Goal: Contribute content: Add original content to the website for others to see

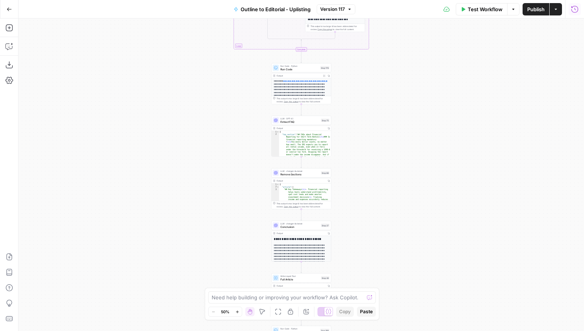
click at [577, 11] on icon "button" at bounding box center [574, 9] width 8 height 8
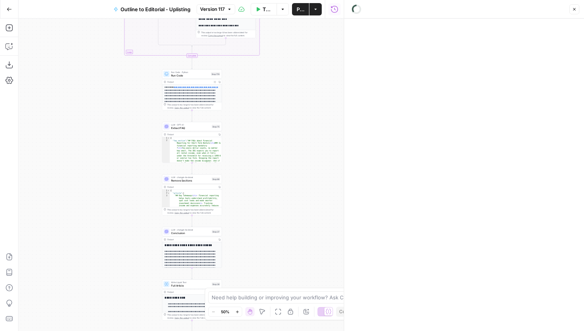
drag, startPoint x: 204, startPoint y: 146, endPoint x: 114, endPoint y: 152, distance: 90.1
click at [114, 152] on div "**********" at bounding box center [181, 175] width 325 height 312
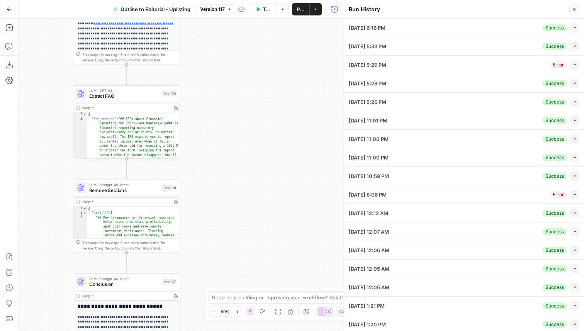
click at [576, 24] on button "Collapse" at bounding box center [574, 27] width 9 height 9
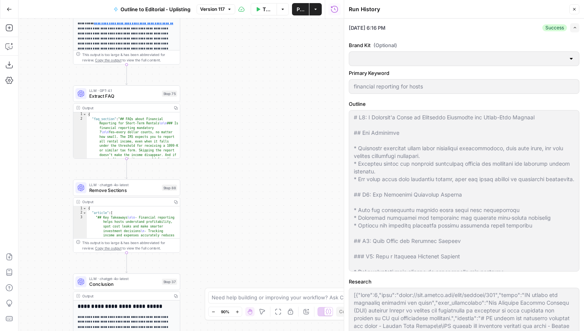
type input "Uplisting"
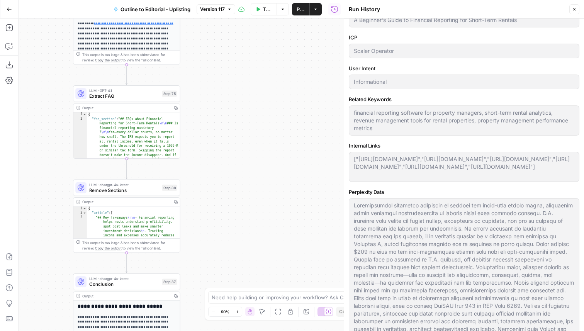
scroll to position [721, 0]
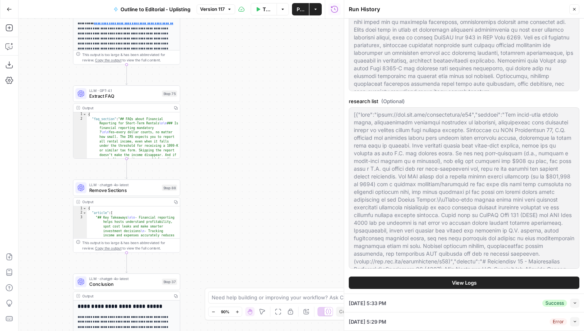
click at [443, 289] on button "View Logs" at bounding box center [464, 282] width 230 height 12
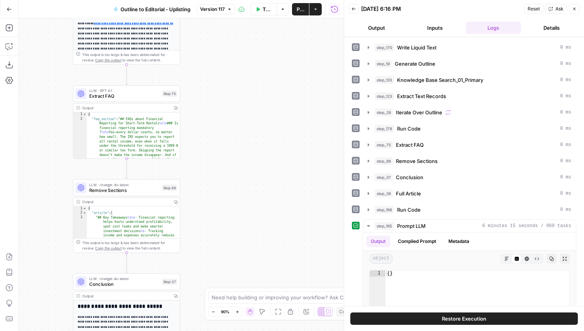
click at [445, 317] on span "Restore Execution" at bounding box center [464, 319] width 44 height 8
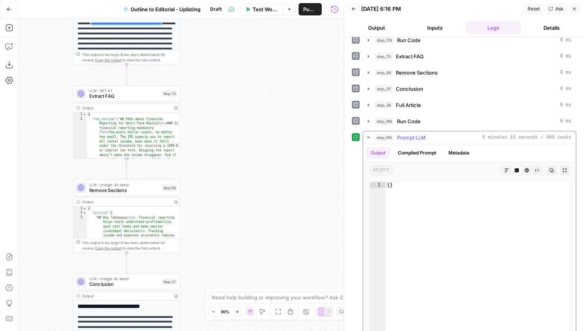
scroll to position [99, 0]
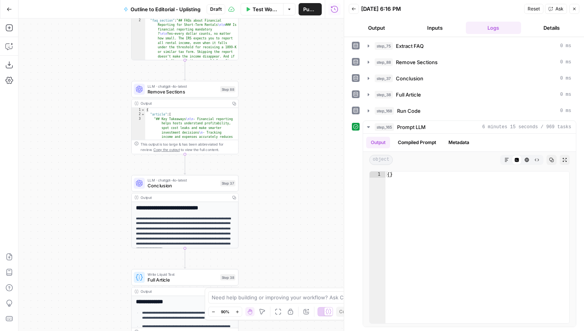
drag, startPoint x: 240, startPoint y: 237, endPoint x: 294, endPoint y: 140, distance: 111.6
click at [294, 140] on div "**********" at bounding box center [181, 175] width 325 height 312
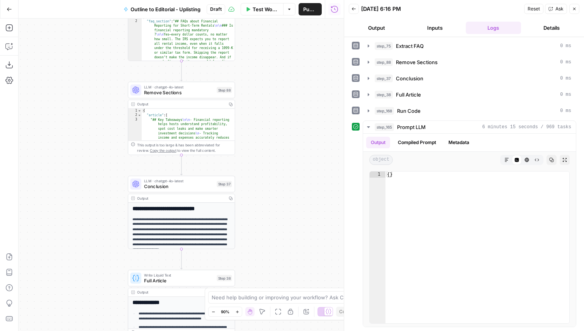
drag, startPoint x: 280, startPoint y: 229, endPoint x: 264, endPoint y: 64, distance: 165.9
click at [264, 64] on div "**********" at bounding box center [181, 175] width 325 height 312
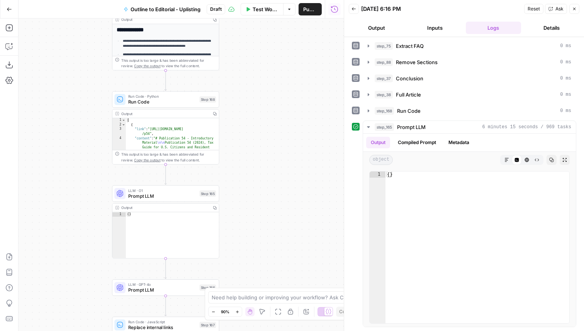
drag, startPoint x: 258, startPoint y: 190, endPoint x: 259, endPoint y: 73, distance: 116.9
click at [259, 66] on div "**********" at bounding box center [181, 175] width 325 height 312
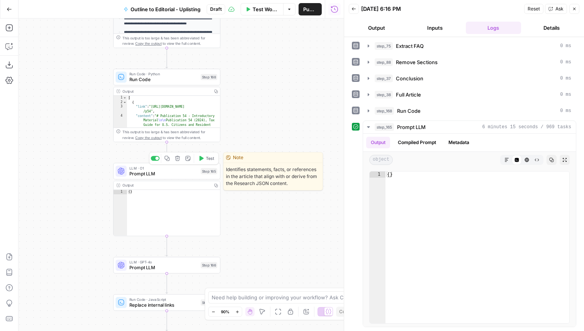
click at [206, 157] on span "Test" at bounding box center [210, 158] width 8 height 6
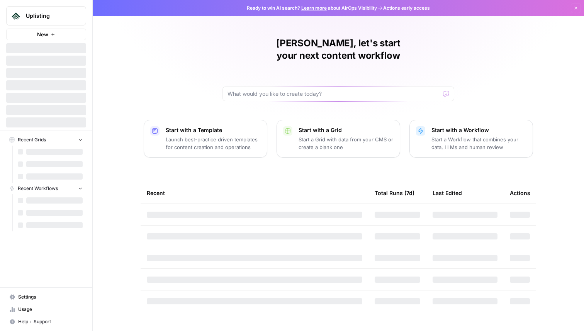
click at [45, 15] on span "Uplisting" at bounding box center [49, 16] width 47 height 8
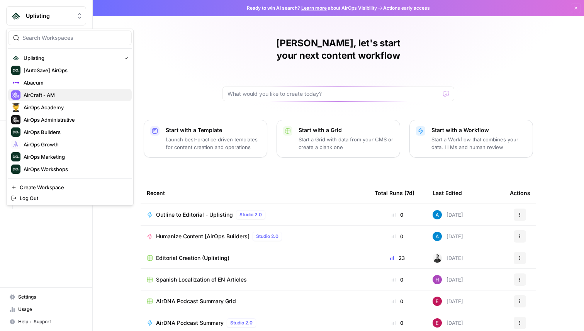
click at [70, 90] on button "AirCraft - AM" at bounding box center [70, 95] width 124 height 12
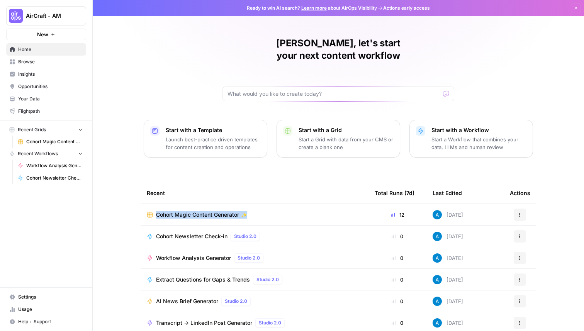
click at [56, 62] on span "Browse" at bounding box center [50, 61] width 64 height 7
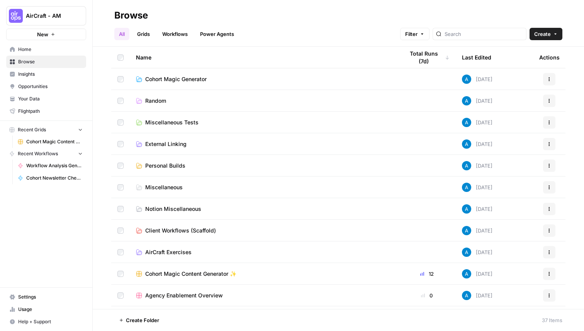
click at [188, 32] on link "Workflows" at bounding box center [174, 34] width 35 height 12
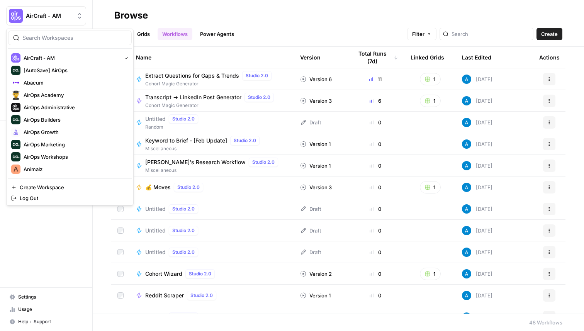
click at [72, 22] on button "AirCraft - AM" at bounding box center [46, 15] width 80 height 19
click at [62, 93] on span "AirOps Academy" at bounding box center [75, 95] width 102 height 8
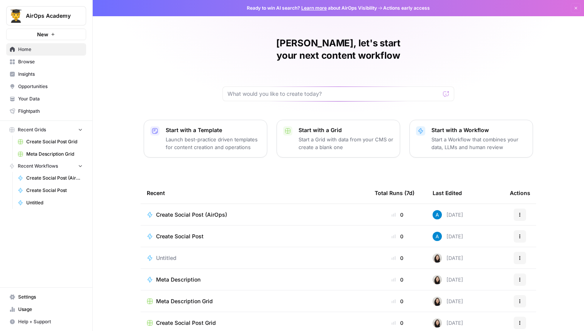
click at [49, 63] on span "Browse" at bounding box center [50, 61] width 64 height 7
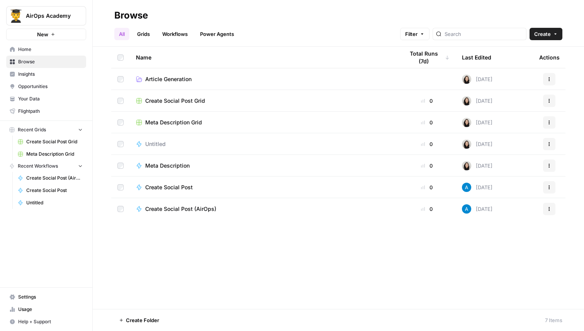
click at [183, 31] on link "Workflows" at bounding box center [174, 34] width 35 height 12
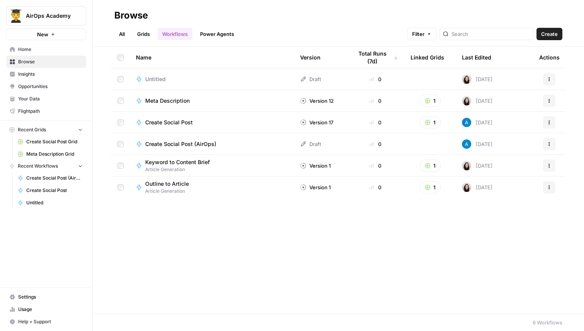
click at [41, 13] on span "AirOps Academy" at bounding box center [49, 16] width 47 height 8
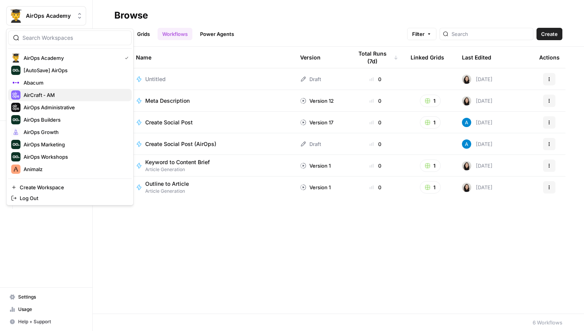
click at [58, 93] on span "AirCraft - AM" at bounding box center [75, 95] width 102 height 8
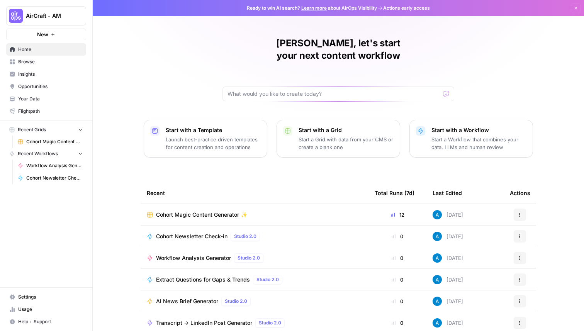
scroll to position [24, 0]
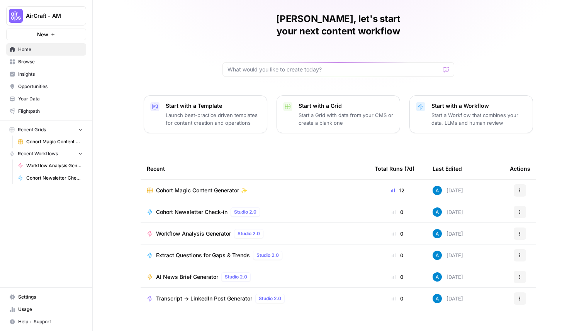
click at [54, 60] on span "Browse" at bounding box center [50, 61] width 64 height 7
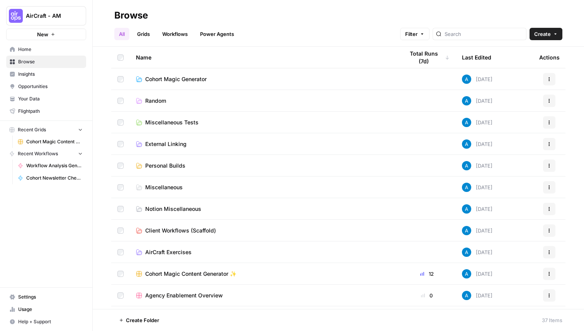
click at [188, 33] on link "Workflows" at bounding box center [174, 34] width 35 height 12
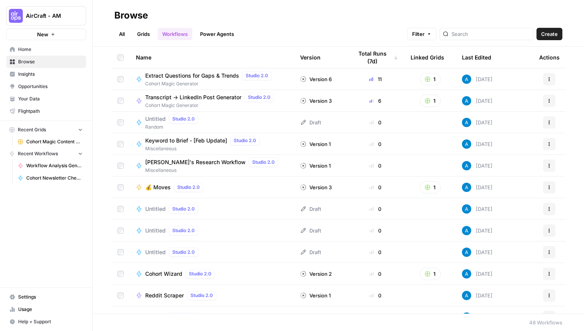
click at [151, 119] on span "Untitled" at bounding box center [155, 119] width 20 height 8
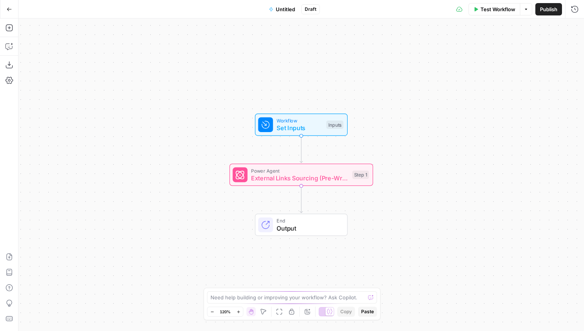
click at [14, 5] on button "Go Back" at bounding box center [9, 9] width 14 height 14
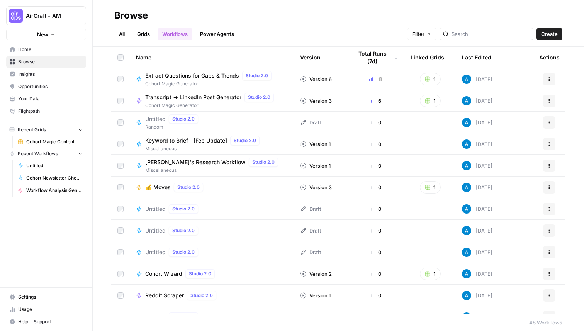
click at [549, 32] on span "Create" at bounding box center [549, 34] width 17 height 8
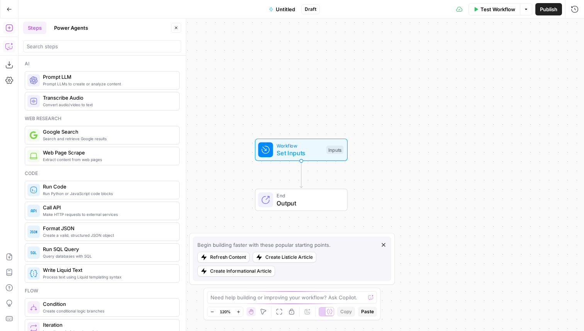
click at [9, 47] on icon "button" at bounding box center [9, 46] width 8 height 8
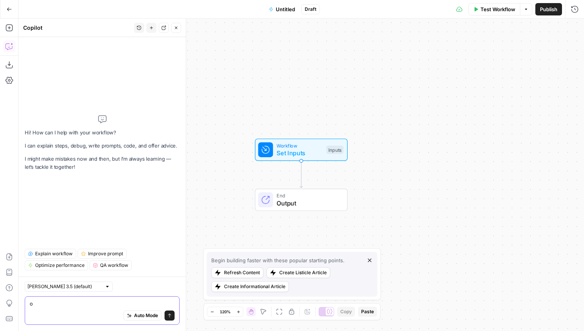
type textarea "o"
click at [331, 158] on div "Workflow Set Inputs Inputs Test Step" at bounding box center [301, 150] width 93 height 22
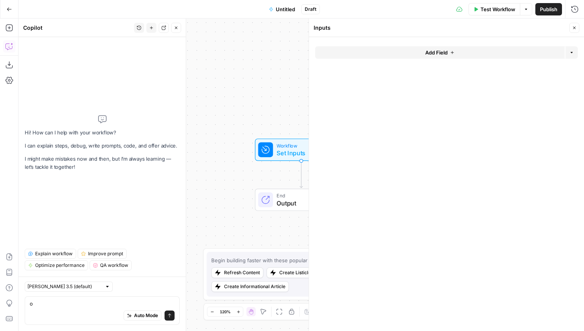
click at [396, 56] on button "Add Field" at bounding box center [439, 52] width 249 height 12
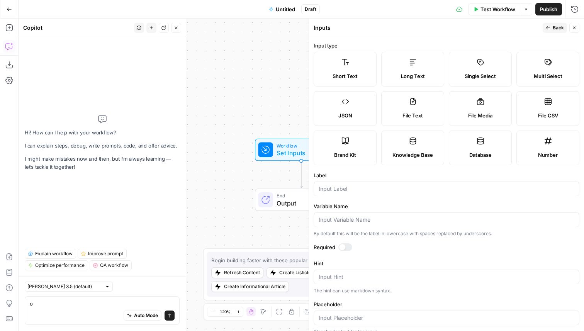
click at [416, 69] on label "Long Text" at bounding box center [412, 69] width 63 height 35
click at [360, 187] on input "Label" at bounding box center [446, 189] width 256 height 8
type input "Workflow JSON"
click at [555, 27] on span "Back" at bounding box center [557, 27] width 11 height 7
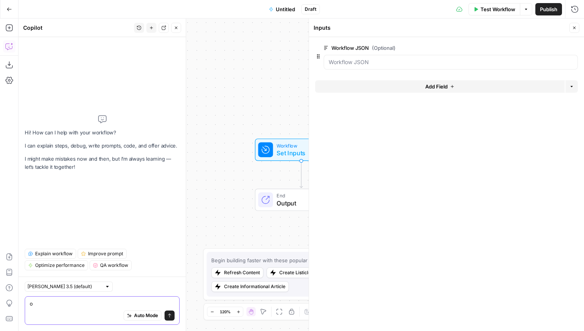
click at [55, 306] on textarea "o" at bounding box center [102, 304] width 145 height 8
paste textarea "{"definition":[{"name":"step_62","type":"conditional","disabled":false,"annotat…"
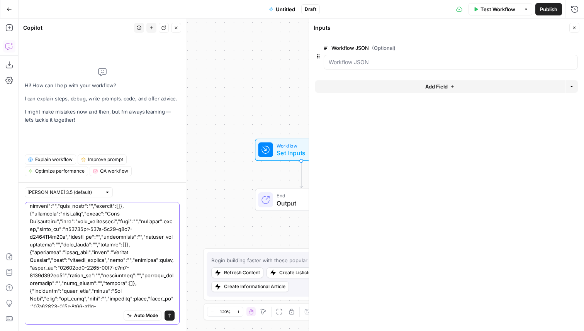
scroll to position [7401, 0]
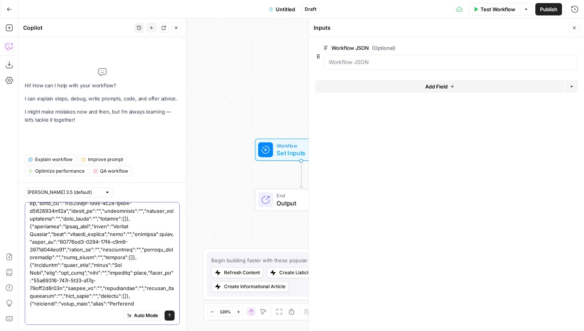
type textarea "okay this workflow should take in a JSON like this: {"definition":[{"name":"ste…"
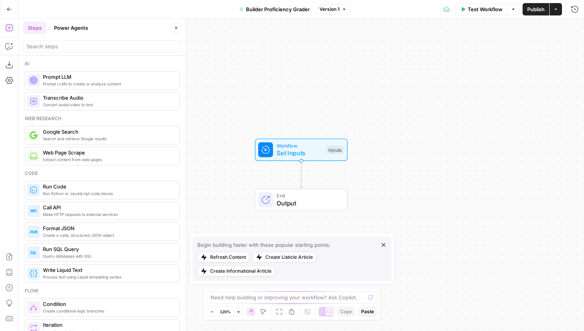
click at [12, 7] on button "Go Back" at bounding box center [9, 9] width 14 height 14
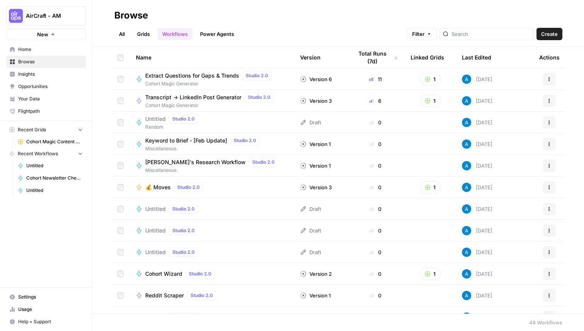
click at [34, 99] on span "Your Data" at bounding box center [50, 98] width 64 height 7
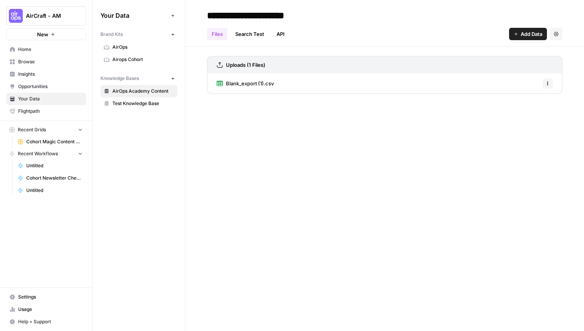
click at [144, 52] on link "AirOps" at bounding box center [138, 47] width 77 height 12
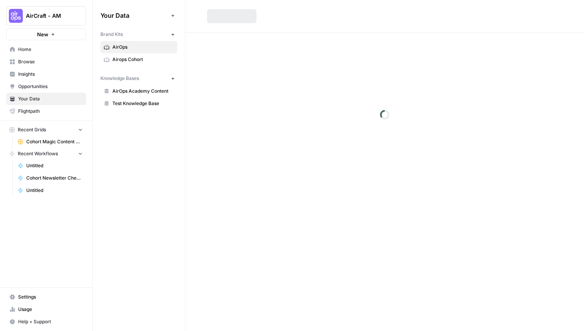
click at [144, 59] on span "Airops Cohort" at bounding box center [142, 59] width 61 height 7
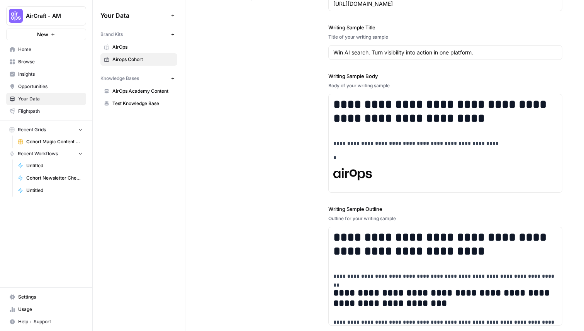
scroll to position [1000, 0]
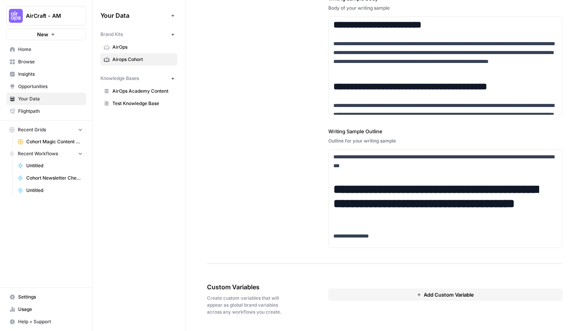
click at [367, 299] on button "Add Custom Variable" at bounding box center [445, 294] width 234 height 12
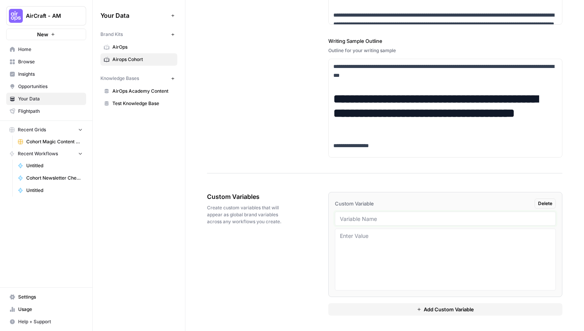
click at [362, 220] on input "text" at bounding box center [445, 218] width 211 height 7
type input "Sample JSON"
click at [376, 235] on textarea at bounding box center [445, 259] width 211 height 55
paste textarea "okay this workflow should take in a JSON like this: {"definition":[{"name":"ste…"
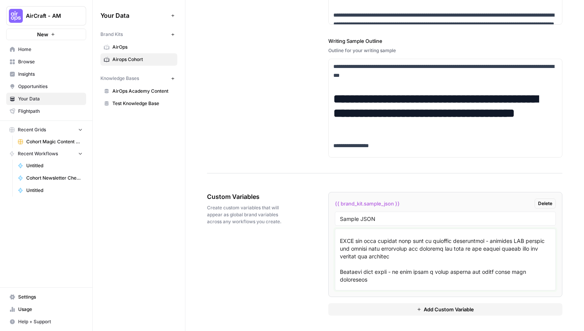
scroll to position [5446, 0]
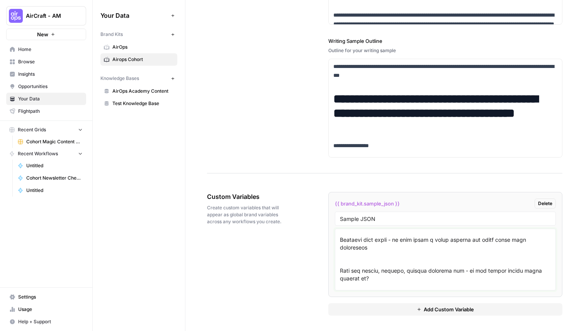
drag, startPoint x: 369, startPoint y: 278, endPoint x: 338, endPoint y: 256, distance: 38.5
click at [338, 256] on div at bounding box center [445, 259] width 221 height 62
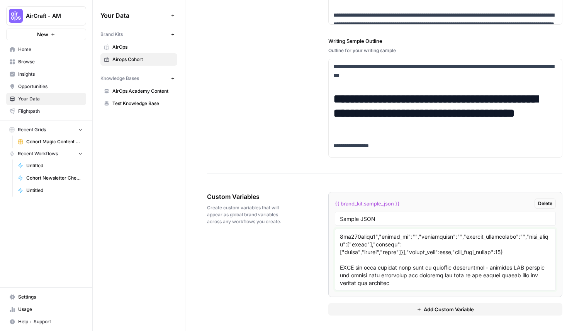
scroll to position [5418, 0]
drag, startPoint x: 404, startPoint y: 268, endPoint x: 340, endPoint y: 249, distance: 66.9
click at [340, 249] on textarea at bounding box center [445, 259] width 211 height 55
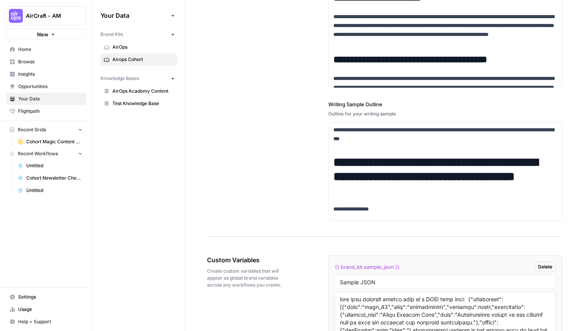
scroll to position [1090, 0]
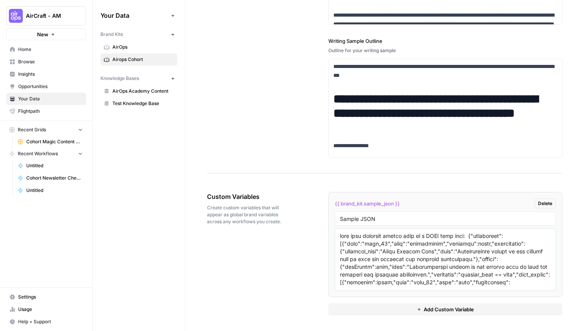
drag, startPoint x: 340, startPoint y: 245, endPoint x: 338, endPoint y: 234, distance: 11.6
click at [338, 234] on div at bounding box center [445, 259] width 221 height 62
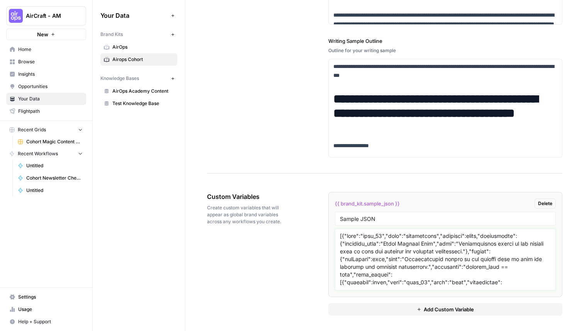
type textarea "[{"name":"step_62","type":"conditional","disabled":false,"annotations":{"friend…"
click at [309, 257] on div "Custom Variables Create custom variables that will appear as global brand varia…" at bounding box center [384, 253] width 355 height 154
click at [354, 311] on button "Add Custom Variable" at bounding box center [445, 309] width 234 height 12
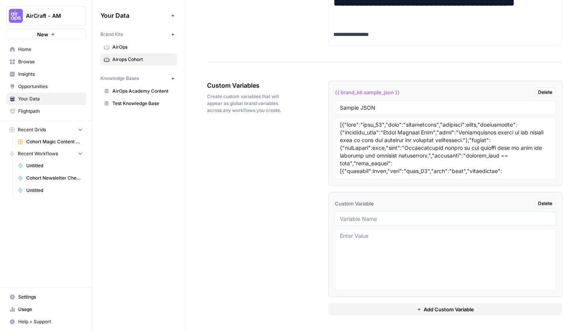
click at [373, 218] on input "text" at bounding box center [445, 218] width 211 height 7
type input "Sample Workflow Grade"
click at [288, 187] on div "Custom Variables Create custom variables that will appear as global brand varia…" at bounding box center [384, 198] width 355 height 266
click at [393, 243] on textarea at bounding box center [445, 259] width 211 height 55
paste textarea "LorEmi Dolorsi Ametcon Adipisci Elitseddoei Temporinci Utlabor Etdolore Magnaal…"
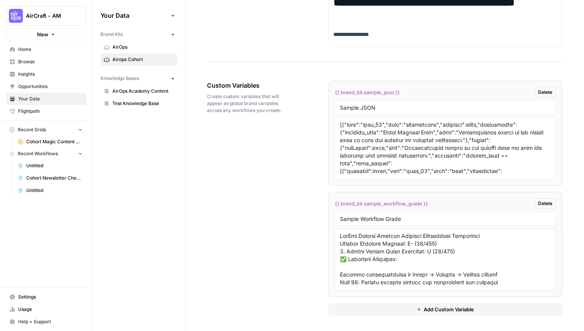
scroll to position [794, 0]
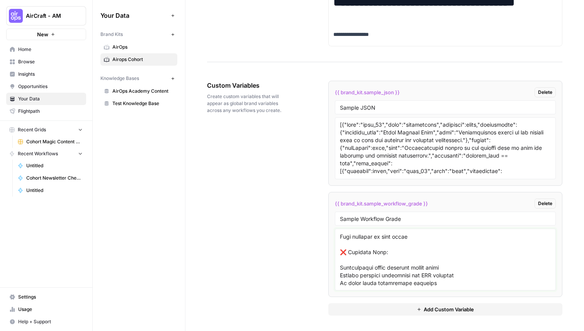
type textarea "LorEmi Dolorsi Ametcon Adipisci Elitseddoei Temporinci Utlabor Etdolore Magnaal…"
click at [387, 309] on button "Add Custom Variable" at bounding box center [445, 309] width 234 height 12
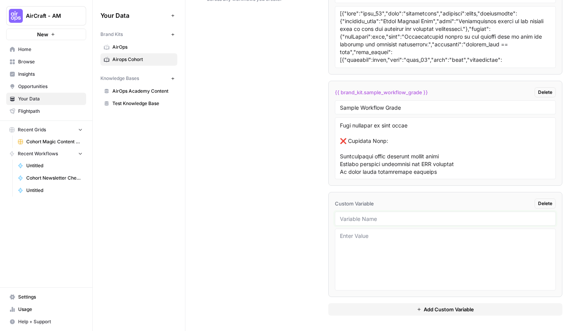
click at [363, 218] on input "text" at bounding box center [445, 218] width 211 height 7
type input "Sample Report Card"
click at [361, 247] on textarea at bounding box center [445, 259] width 211 height 55
paste textarea "<!DOCTYPE html> <html> <head> <style> body { font-family: Arial, sans-serif; ma…"
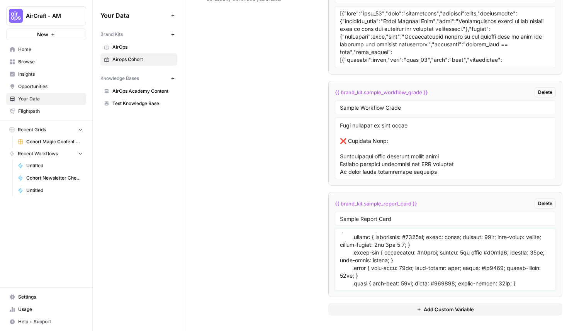
scroll to position [0, 0]
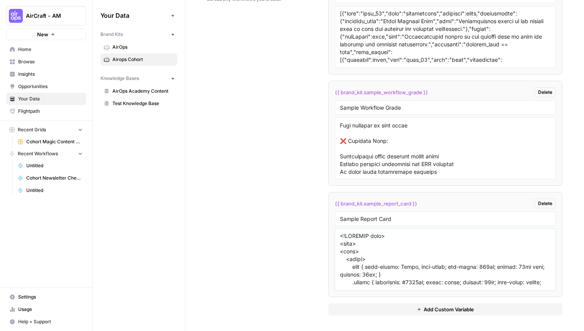
type textarea "<!DOCTYPE html> <html> <head> <style> body { font-family: Arial, sans-serif; ma…"
click at [264, 238] on div "Custom Variables Create custom variables that will appear as global brand varia…" at bounding box center [384, 142] width 355 height 377
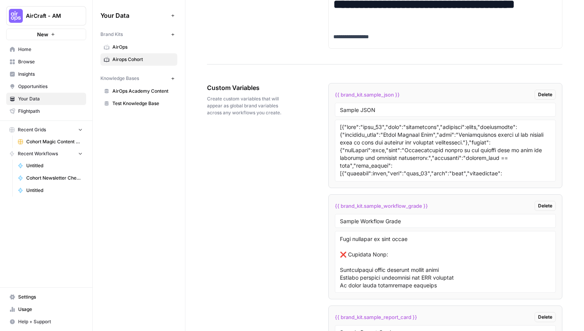
scroll to position [1187, 0]
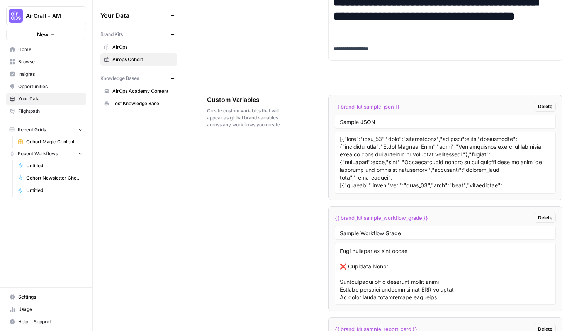
click at [172, 78] on icon "button" at bounding box center [172, 78] width 3 height 3
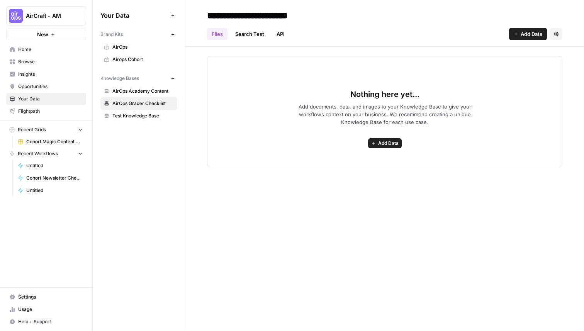
type input "**********"
click at [375, 142] on icon "button" at bounding box center [373, 143] width 5 height 5
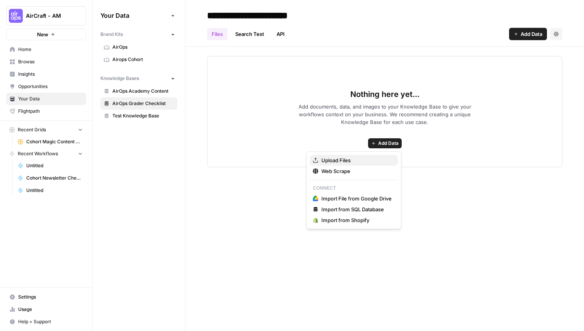
click at [352, 160] on span "Upload Files" at bounding box center [356, 160] width 70 height 8
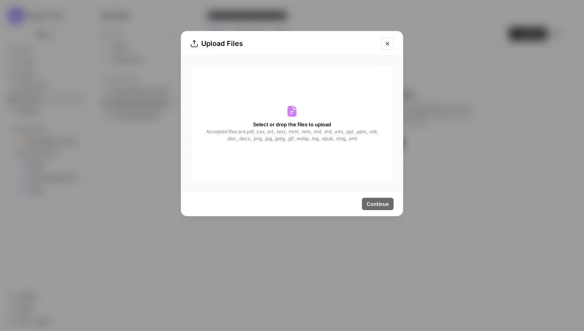
click at [291, 109] on icon at bounding box center [291, 111] width 9 height 11
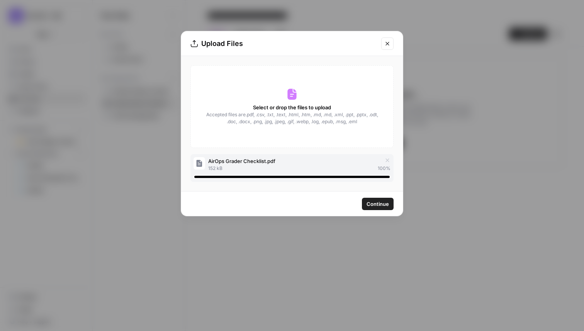
click at [375, 204] on span "Continue" at bounding box center [377, 204] width 22 height 8
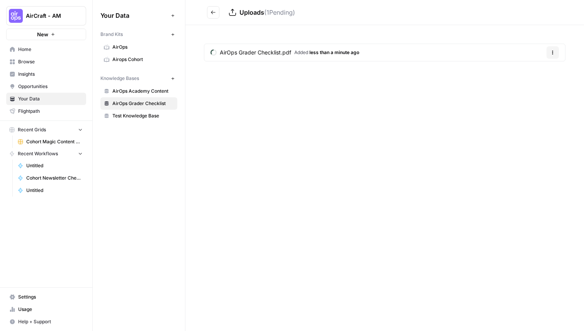
click at [208, 12] on button "Go back" at bounding box center [213, 12] width 12 height 12
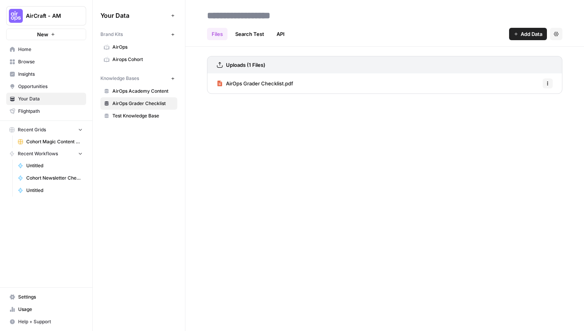
click at [372, 149] on div "Files Search Test API Add Data Settings Uploads (1 Files) AirOps Grader Checkli…" at bounding box center [384, 165] width 398 height 331
click at [282, 12] on input at bounding box center [266, 15] width 124 height 15
type input "**********"
click at [313, 114] on div "**********" at bounding box center [384, 165] width 398 height 331
click at [528, 30] on span "Add Data" at bounding box center [531, 34] width 22 height 8
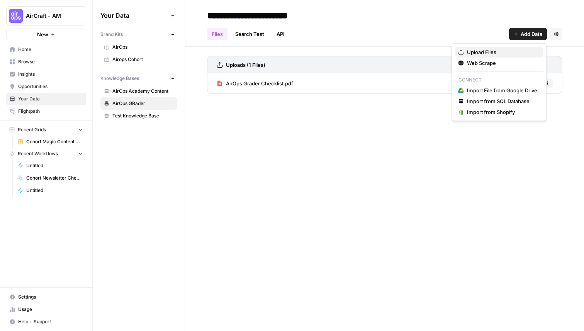
click at [491, 52] on span "Upload Files" at bounding box center [502, 52] width 70 height 8
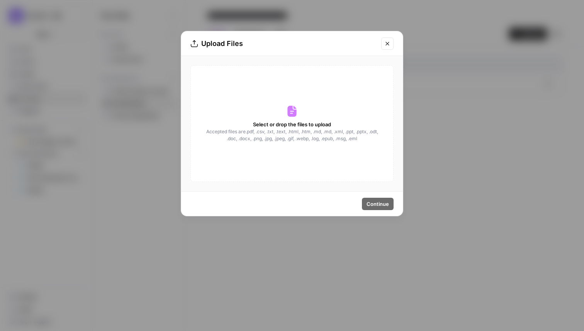
click at [303, 113] on div "Select or drop the files to upload Accepted files are .pdf, .csv, .txt, .text, …" at bounding box center [291, 123] width 203 height 117
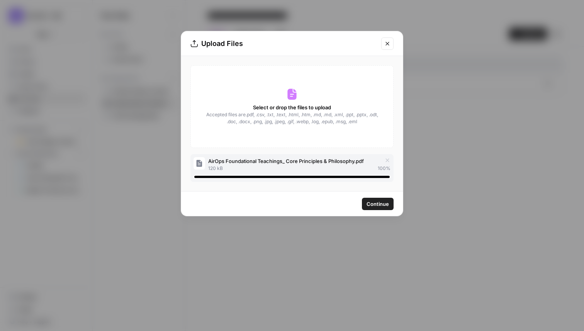
click at [375, 204] on span "Continue" at bounding box center [377, 204] width 22 height 8
